Goal: Use online tool/utility: Utilize a website feature to perform a specific function

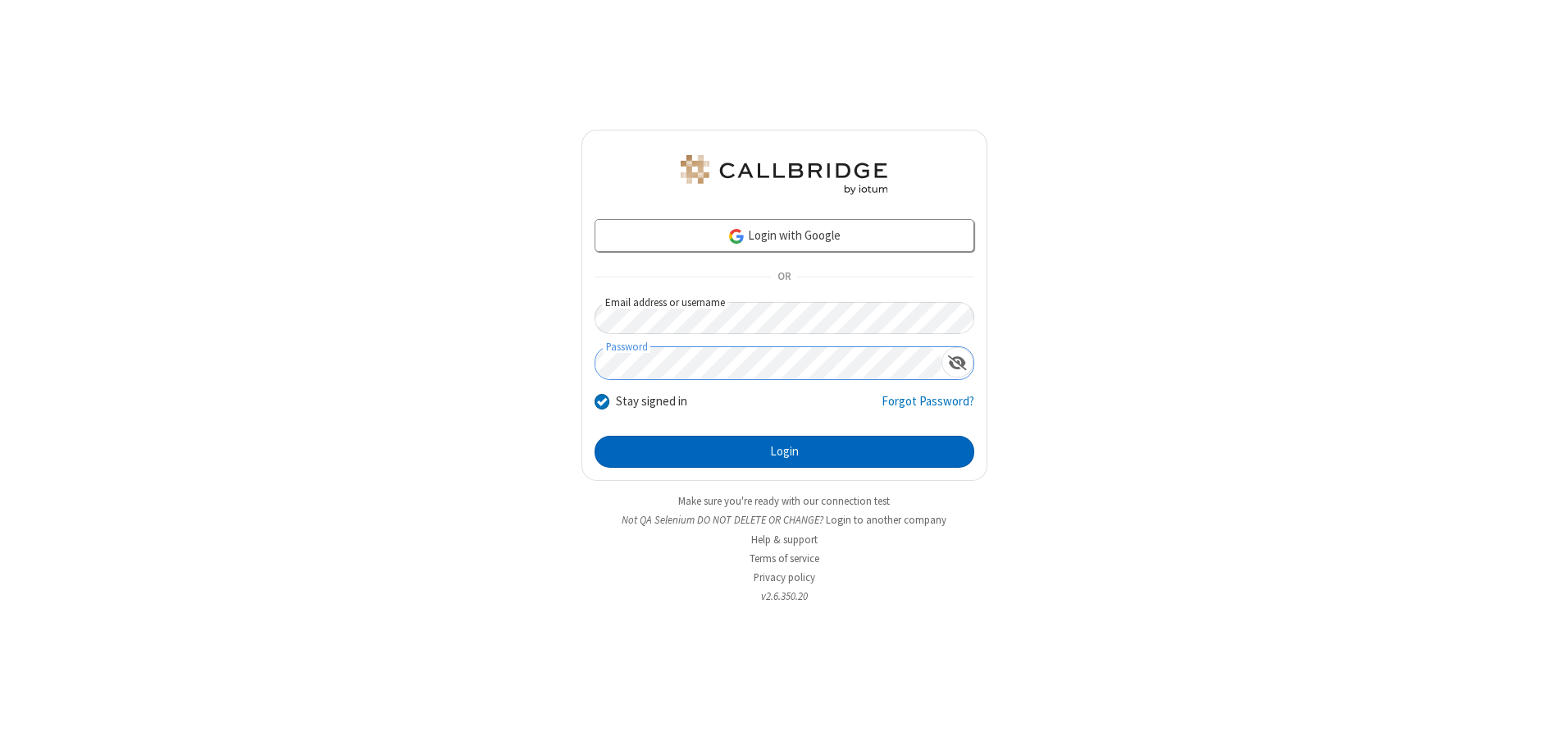
click at [784, 451] on button "Login" at bounding box center [784, 451] width 379 height 33
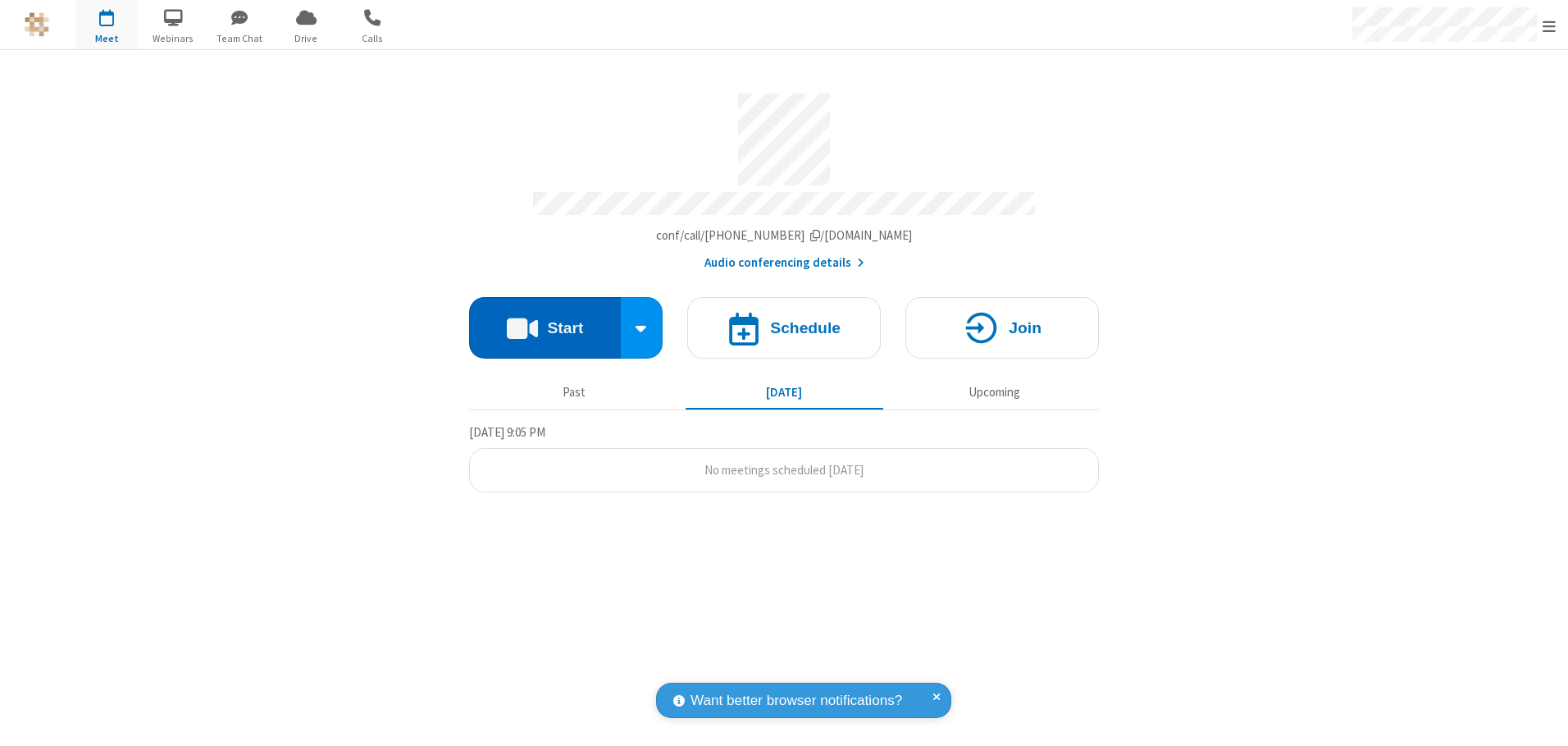
click at [545, 321] on button "Start" at bounding box center [545, 328] width 152 height 62
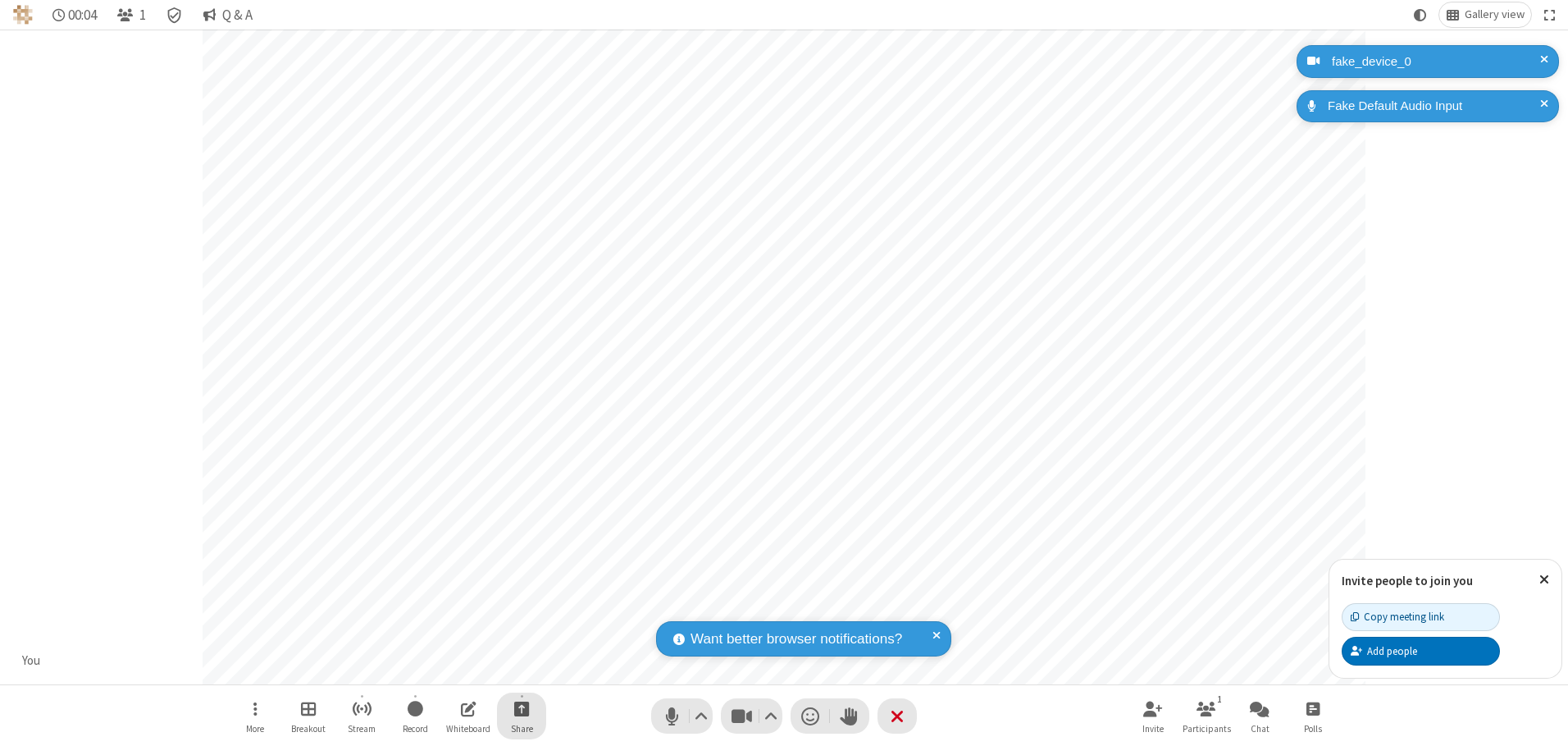
click at [522, 708] on span "Start sharing" at bounding box center [522, 708] width 16 height 20
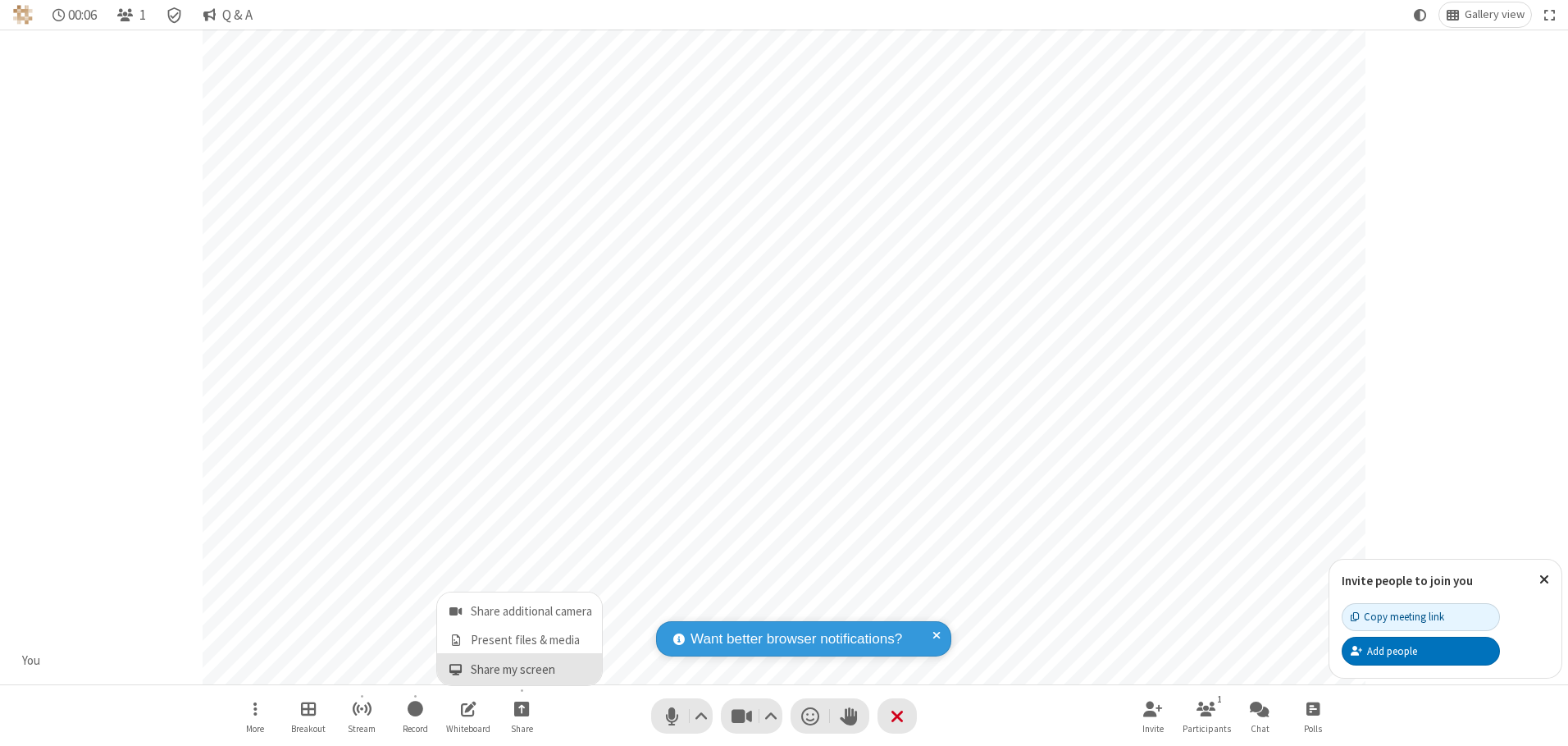
click at [455, 669] on span "Share my screen" at bounding box center [455, 670] width 19 height 14
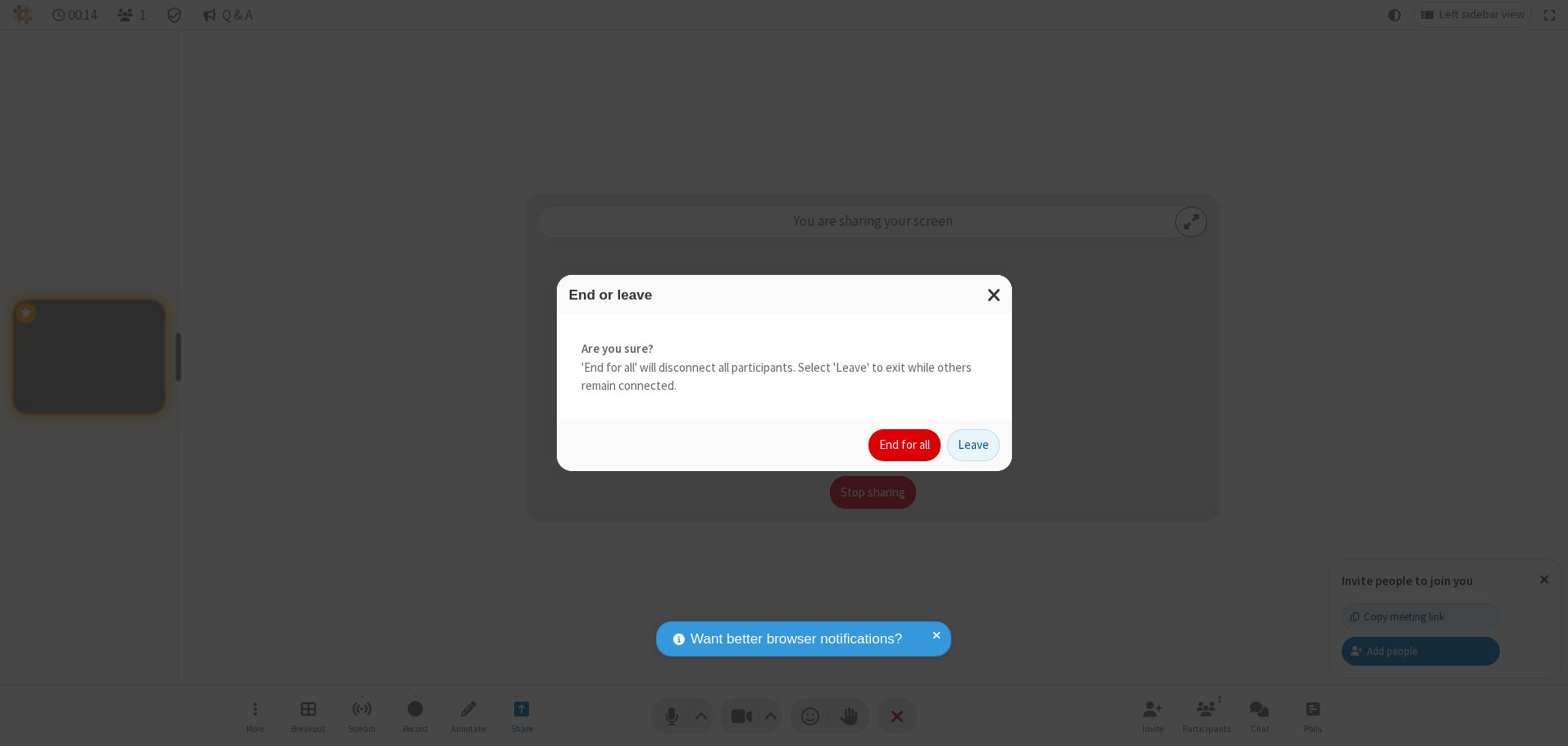
click at [906, 445] on button "End for all" at bounding box center [905, 445] width 73 height 33
